Goal: Transaction & Acquisition: Purchase product/service

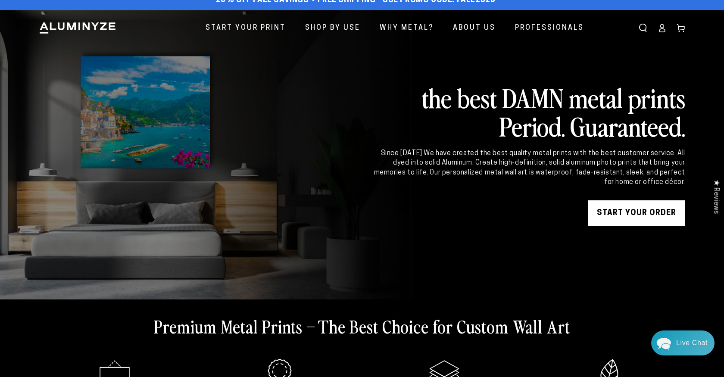
scroll to position [27, 0]
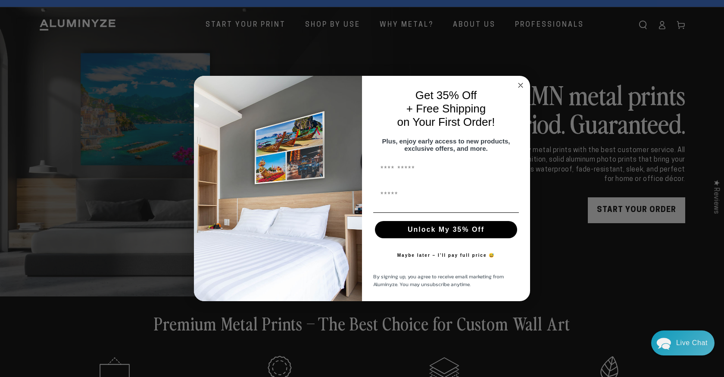
click at [521, 83] on circle "Close dialog" at bounding box center [521, 85] width 10 height 10
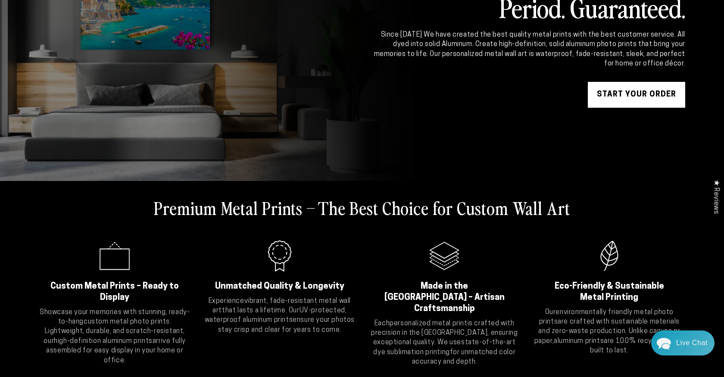
scroll to position [0, 0]
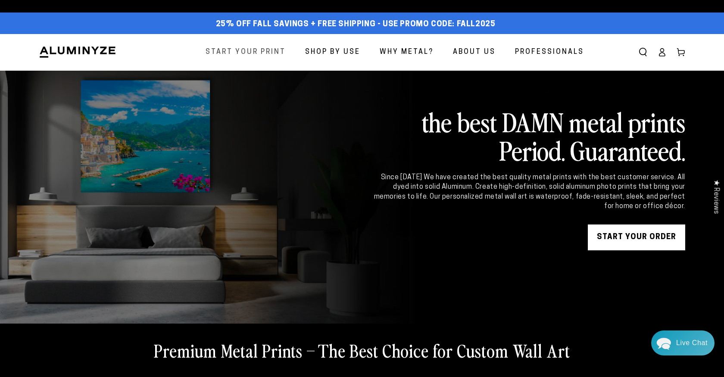
click at [238, 50] on span "Start Your Print" at bounding box center [245, 52] width 80 height 12
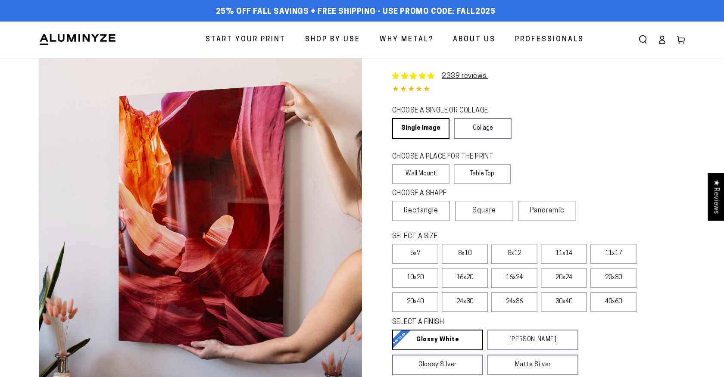
select select "**********"
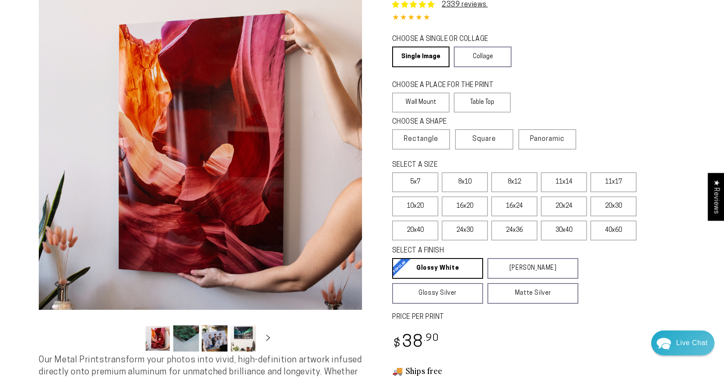
scroll to position [72, 0]
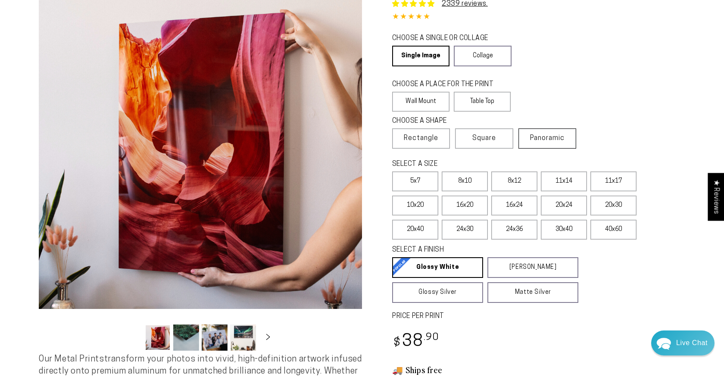
click at [548, 143] on label "Panoramic" at bounding box center [547, 138] width 58 height 20
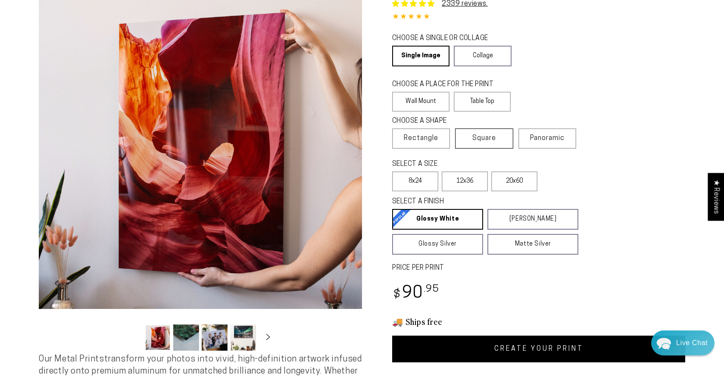
click at [489, 141] on span "Square" at bounding box center [484, 138] width 24 height 10
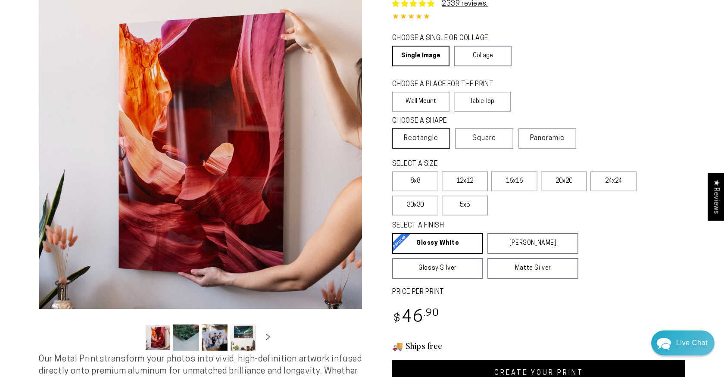
click at [430, 145] on label "Rectangle" at bounding box center [421, 138] width 58 height 20
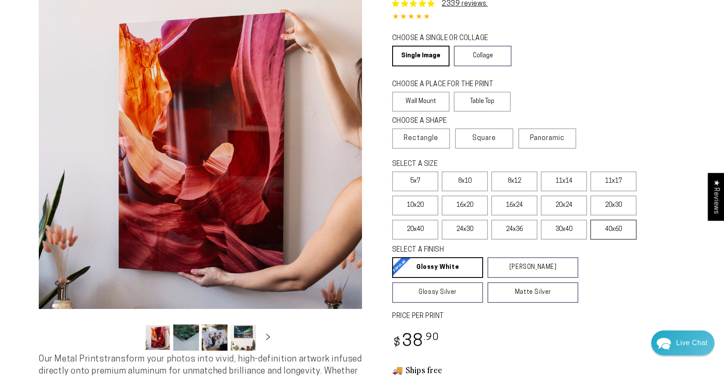
click at [615, 230] on label "40x60" at bounding box center [613, 230] width 46 height 20
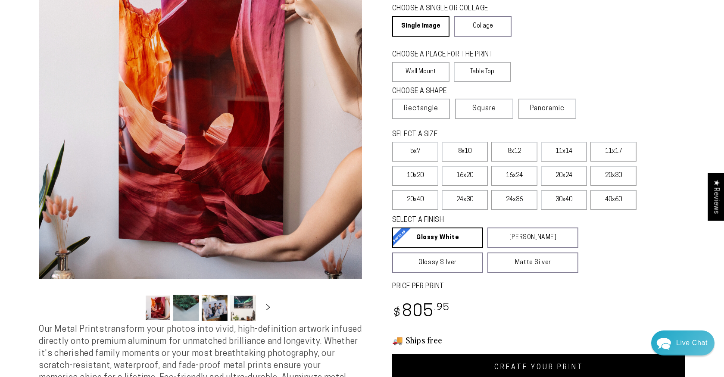
scroll to position [103, 0]
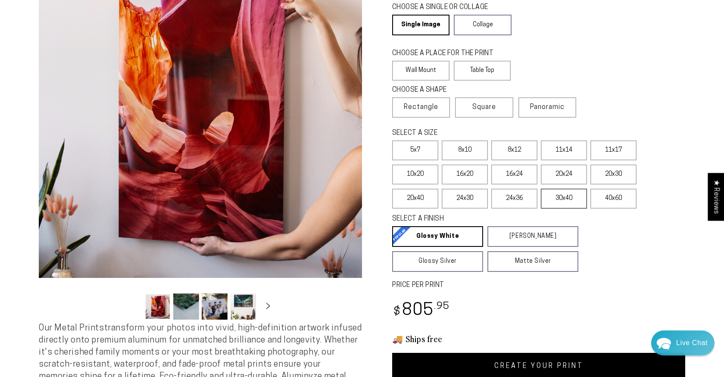
click at [558, 202] on label "30x40" at bounding box center [564, 199] width 46 height 20
click at [608, 204] on label "40x60" at bounding box center [613, 199] width 46 height 20
click at [522, 205] on label "24x36" at bounding box center [514, 199] width 46 height 20
click at [568, 205] on label "30x40" at bounding box center [564, 199] width 46 height 20
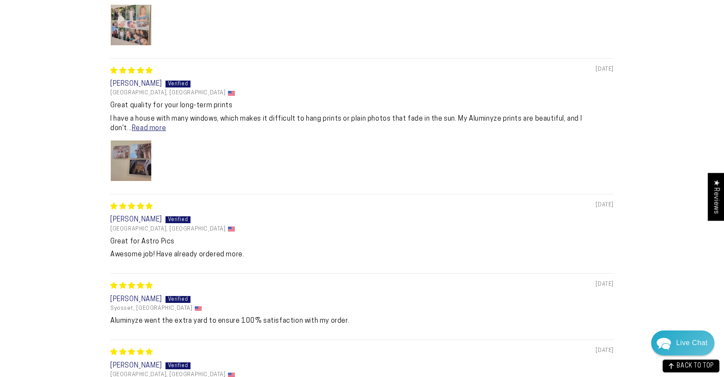
scroll to position [778, 0]
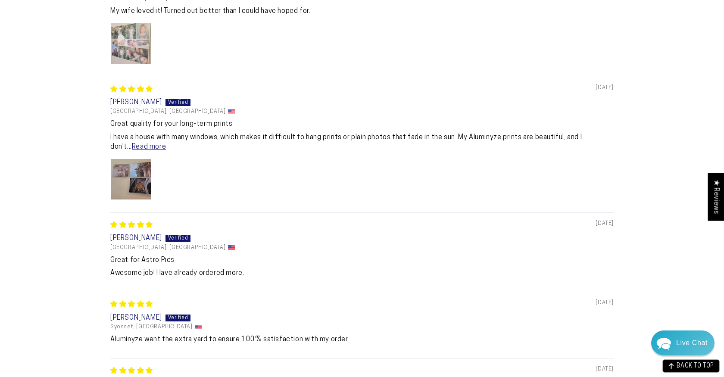
click at [132, 43] on img "Link to user picture 1" at bounding box center [131, 43] width 40 height 40
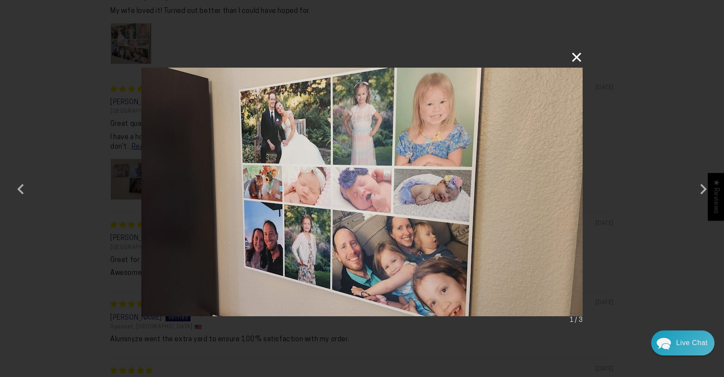
click at [578, 58] on button "×" at bounding box center [572, 57] width 21 height 21
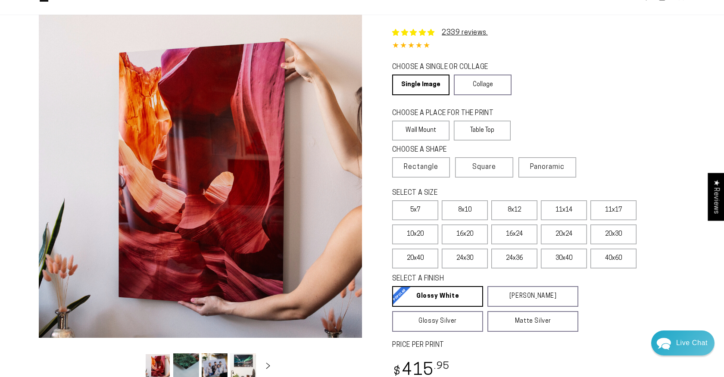
scroll to position [44, 0]
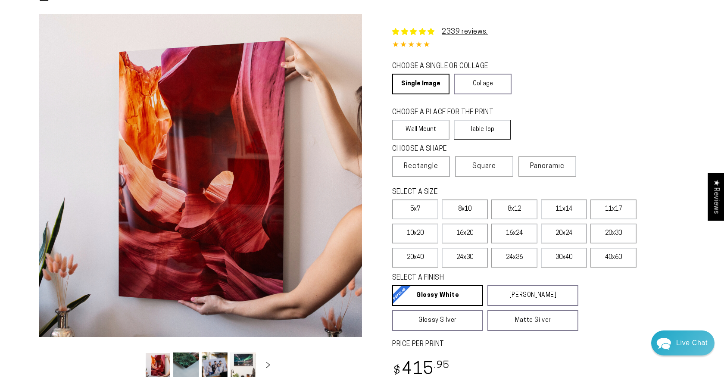
click at [491, 134] on label "Table Top" at bounding box center [482, 130] width 57 height 20
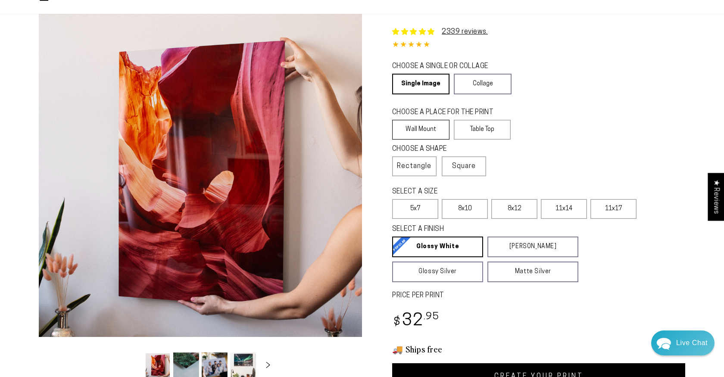
click at [435, 133] on label "Wall Mount" at bounding box center [420, 130] width 57 height 20
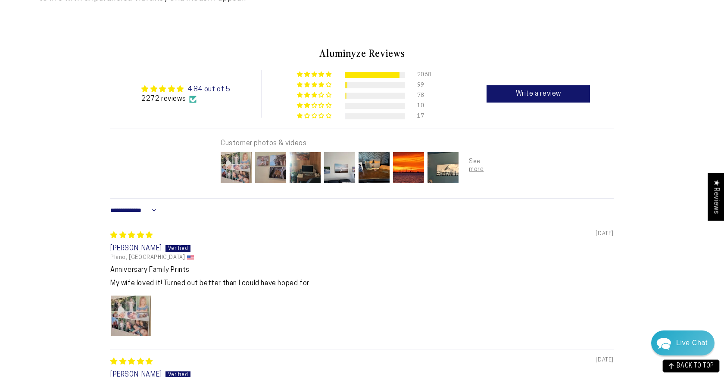
scroll to position [520, 0]
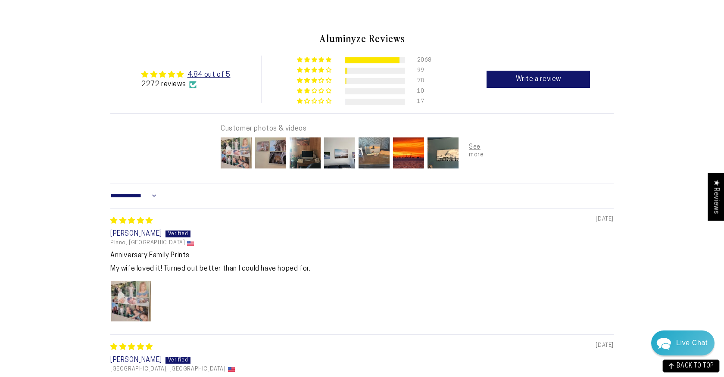
click at [377, 154] on img at bounding box center [374, 153] width 34 height 34
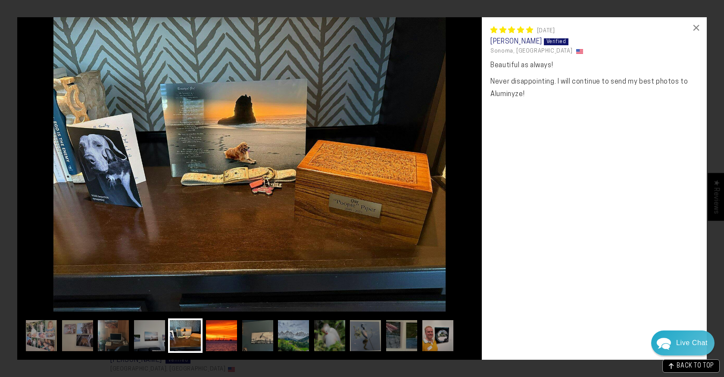
click at [229, 324] on img at bounding box center [221, 335] width 34 height 34
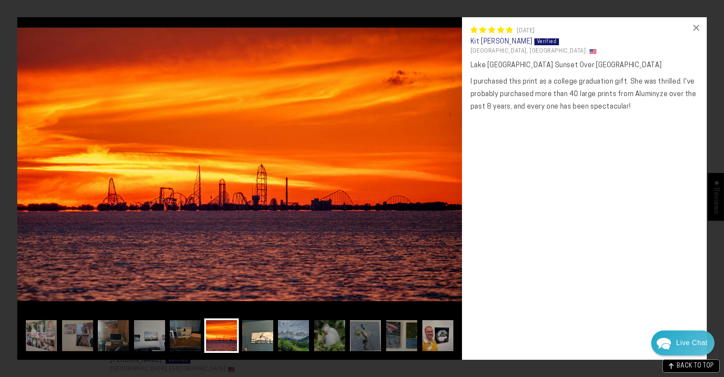
click at [264, 335] on img at bounding box center [257, 335] width 34 height 34
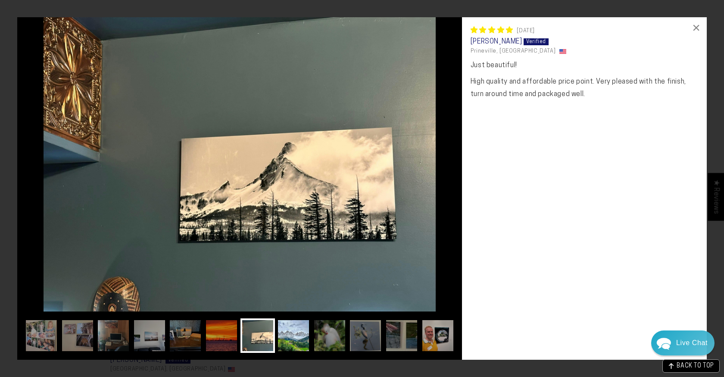
click at [293, 338] on img at bounding box center [293, 335] width 34 height 34
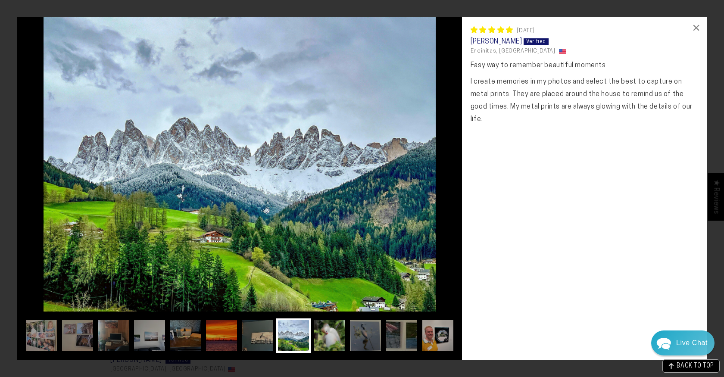
click at [333, 336] on img at bounding box center [329, 335] width 34 height 34
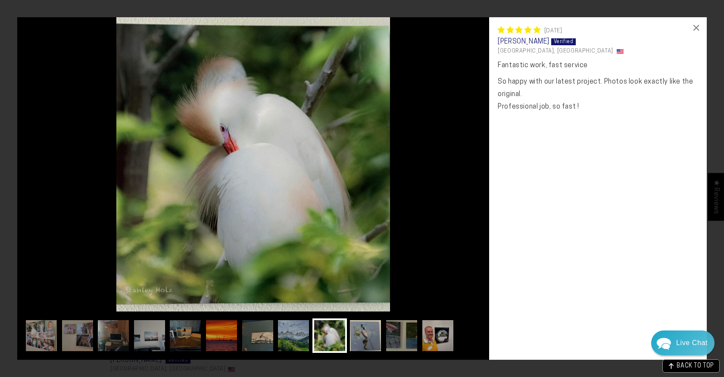
click at [367, 336] on img at bounding box center [365, 335] width 34 height 34
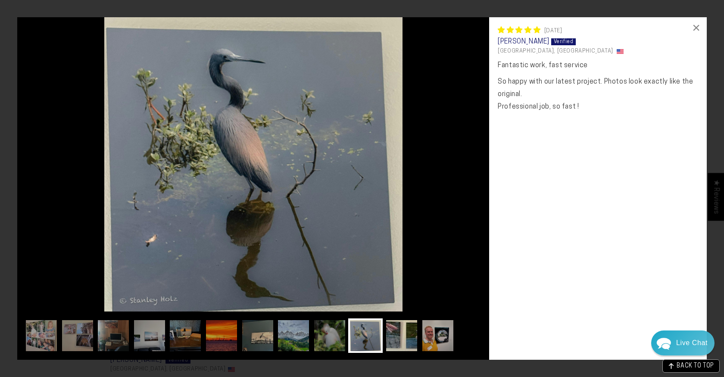
click at [400, 339] on img at bounding box center [401, 335] width 34 height 34
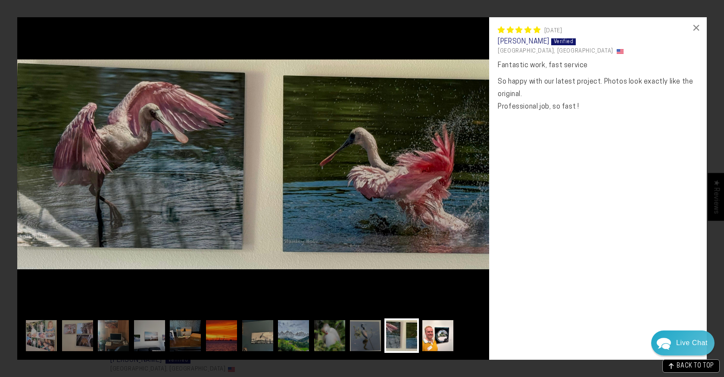
click at [435, 337] on img at bounding box center [437, 335] width 34 height 34
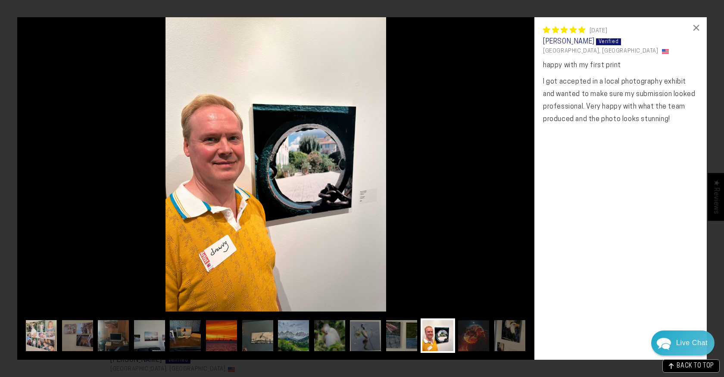
click at [40, 334] on img at bounding box center [41, 335] width 34 height 34
